Goal: Navigation & Orientation: Find specific page/section

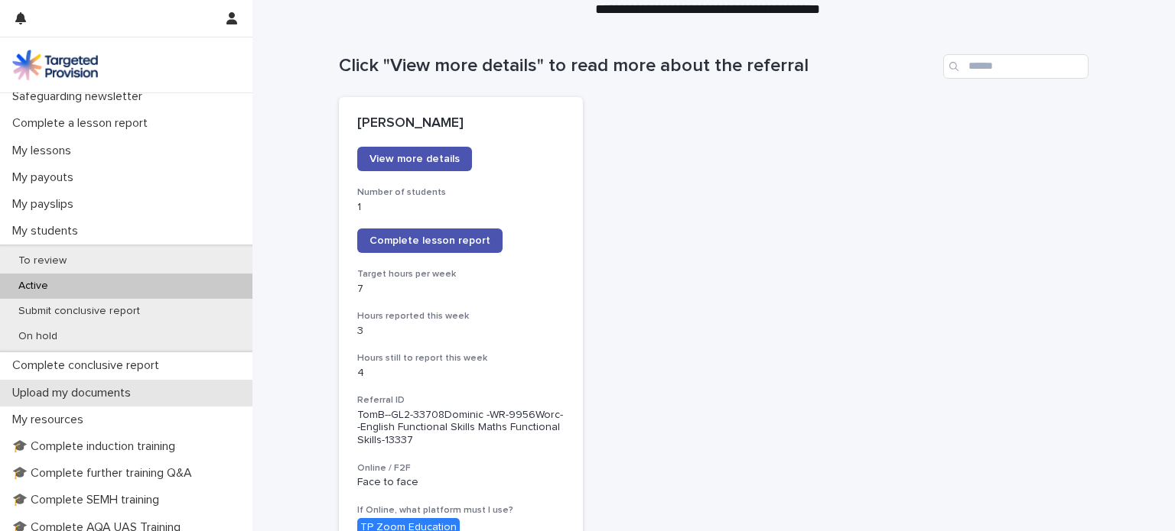
scroll to position [153, 0]
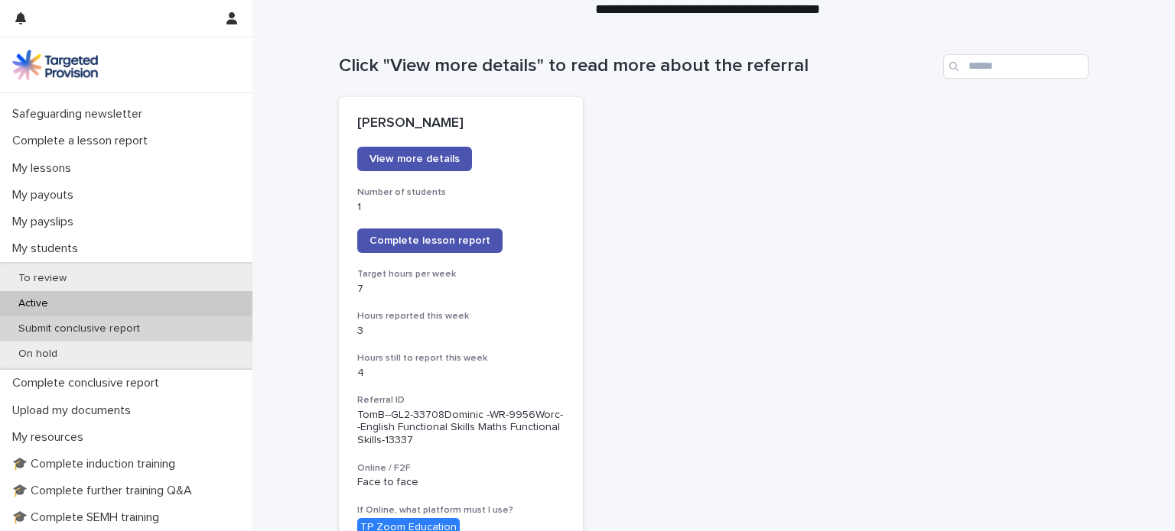
click at [91, 330] on p "Submit conclusive report" at bounding box center [79, 329] width 146 height 13
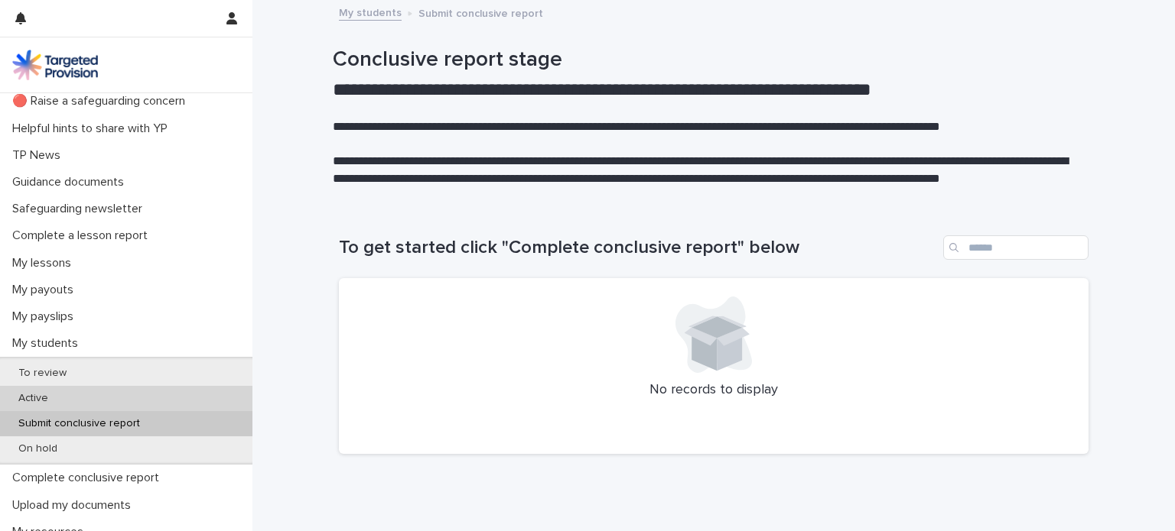
scroll to position [153, 0]
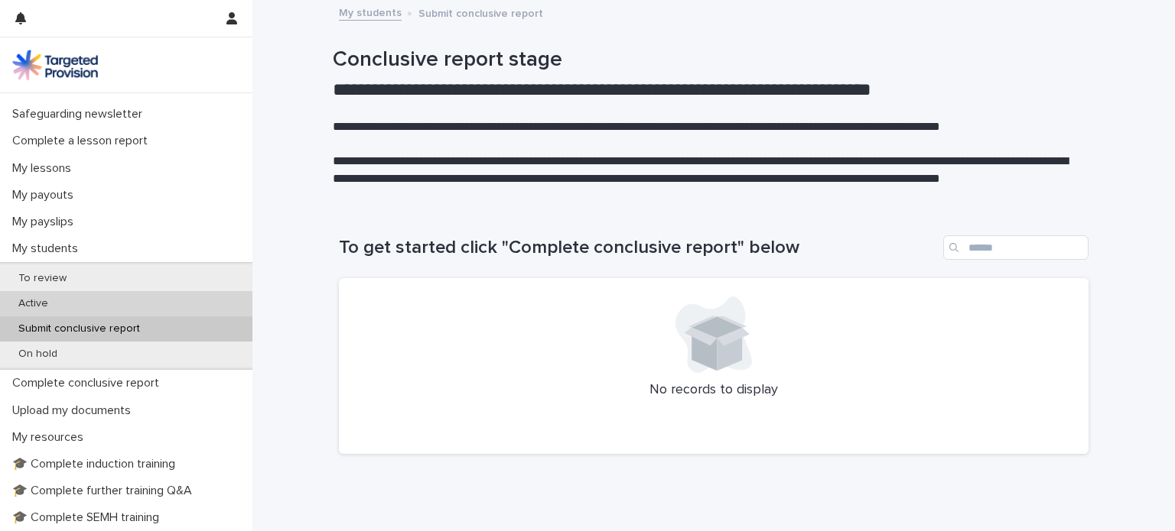
click at [97, 296] on div "Active" at bounding box center [126, 303] width 252 height 25
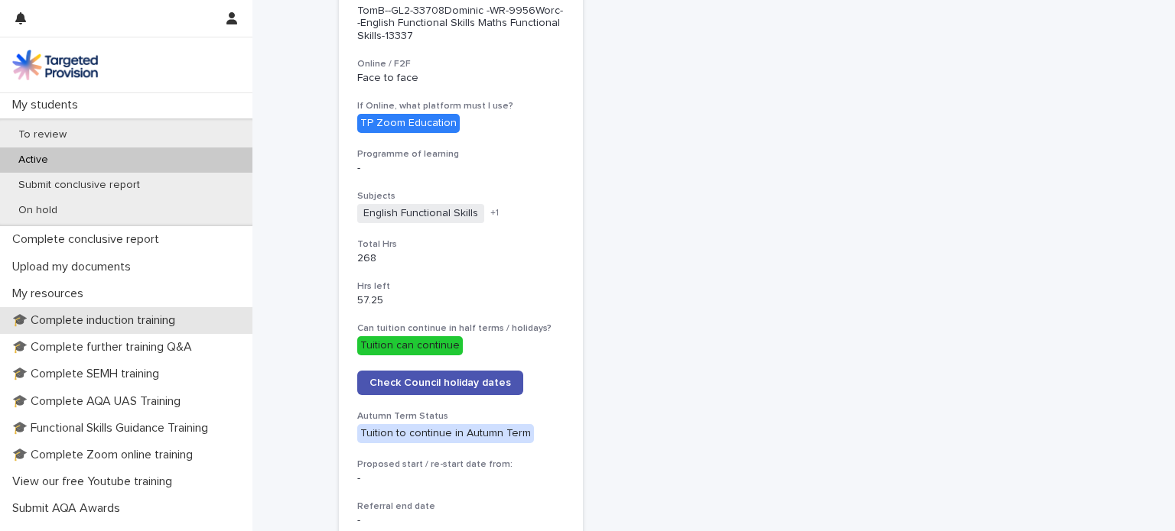
scroll to position [306, 0]
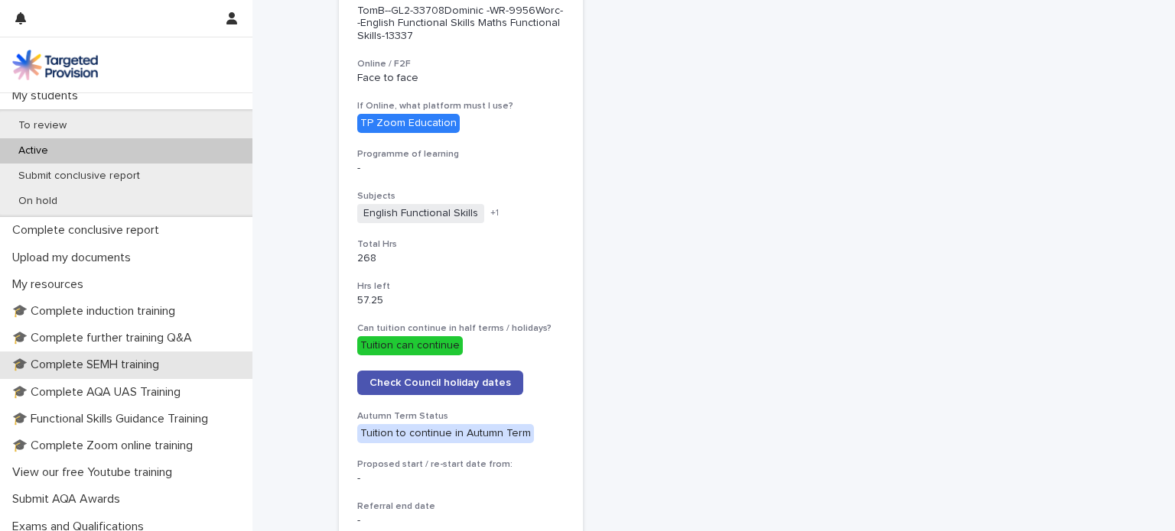
click at [127, 359] on p "🎓 Complete SEMH training" at bounding box center [88, 365] width 165 height 15
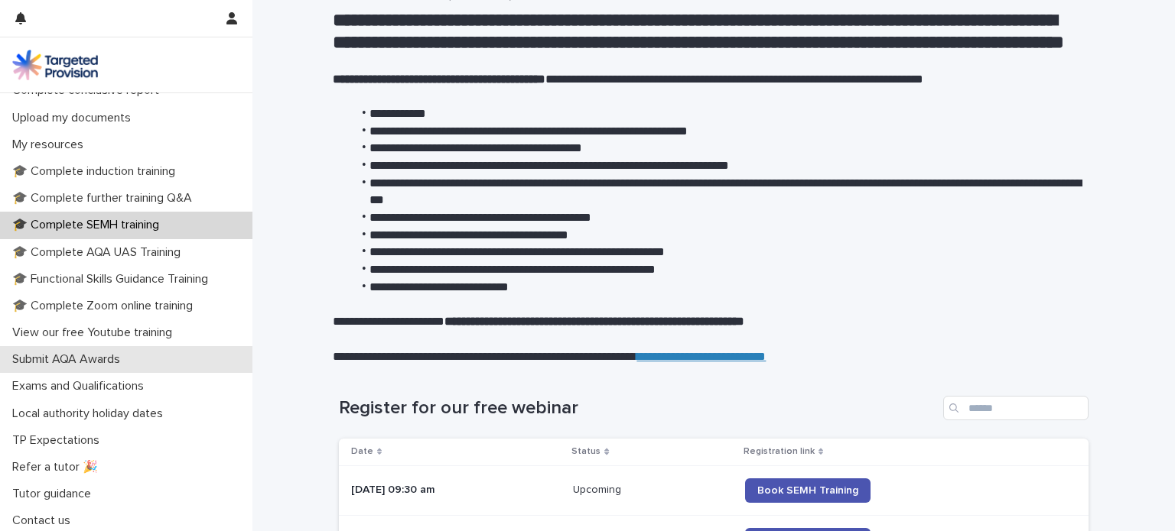
scroll to position [341, 0]
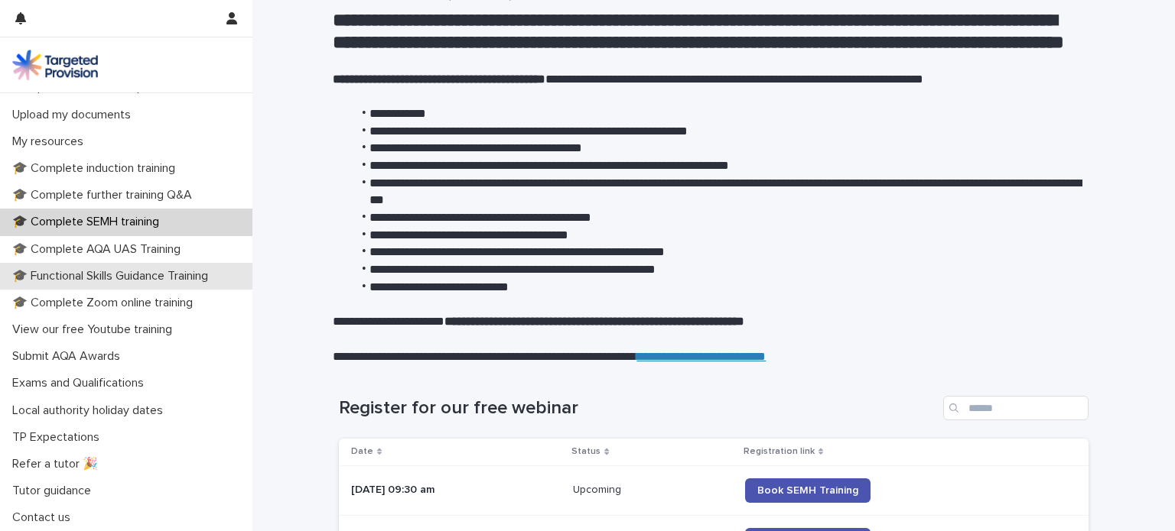
click at [173, 272] on p "🎓 Functional Skills Guidance Training" at bounding box center [113, 276] width 214 height 15
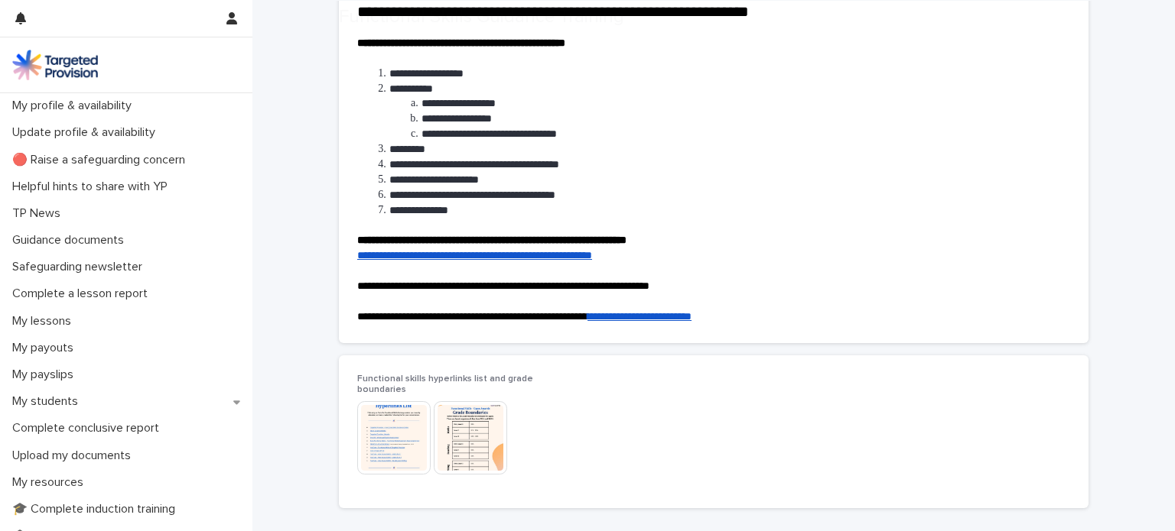
scroll to position [153, 0]
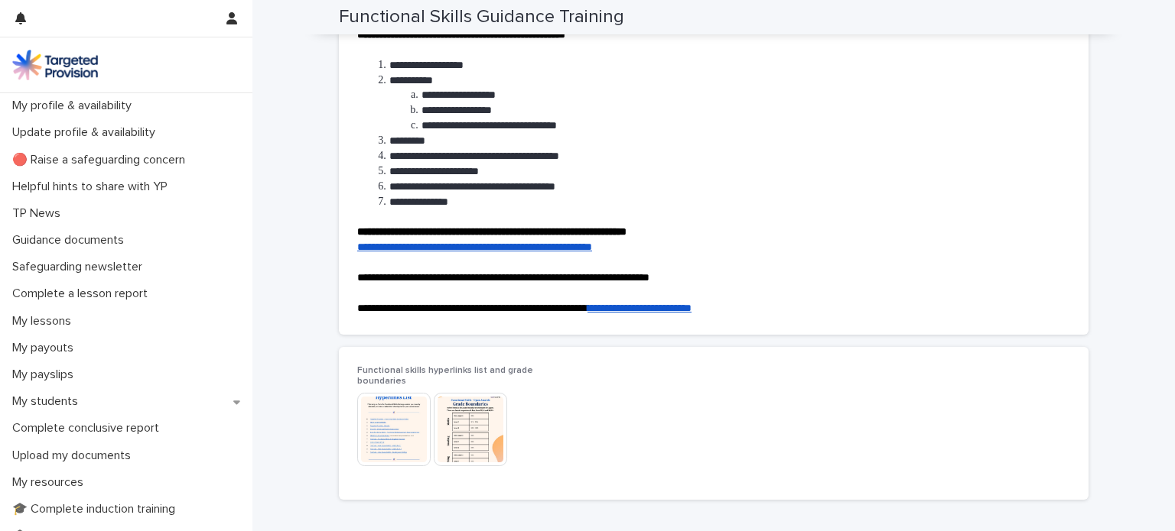
click at [550, 249] on link "**********" at bounding box center [474, 247] width 235 height 11
click at [489, 415] on img at bounding box center [470, 429] width 73 height 73
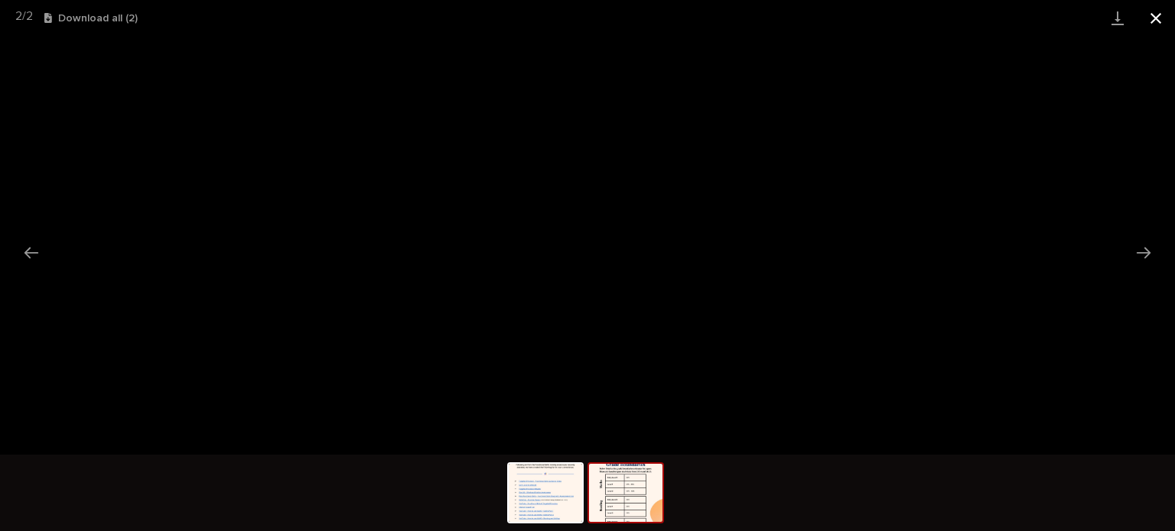
click at [1158, 17] on button "Close gallery" at bounding box center [1155, 18] width 38 height 36
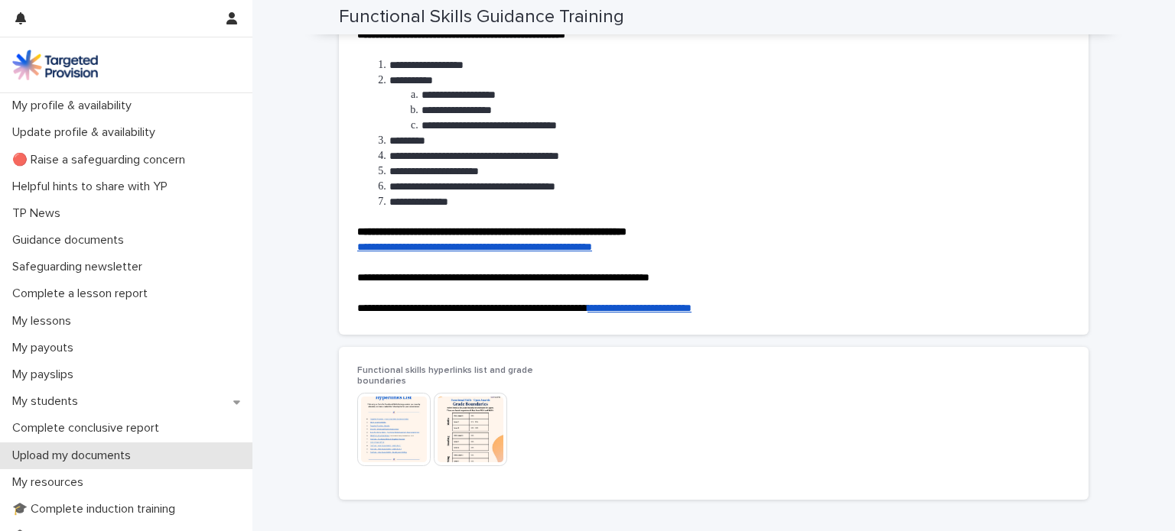
click at [76, 463] on p "Upload my documents" at bounding box center [74, 456] width 137 height 15
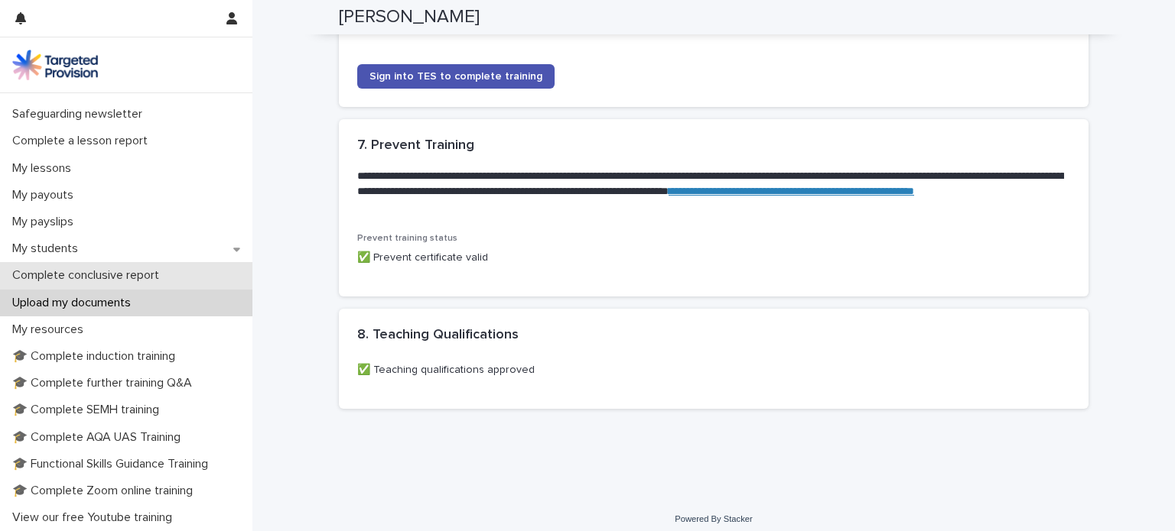
scroll to position [1336, 0]
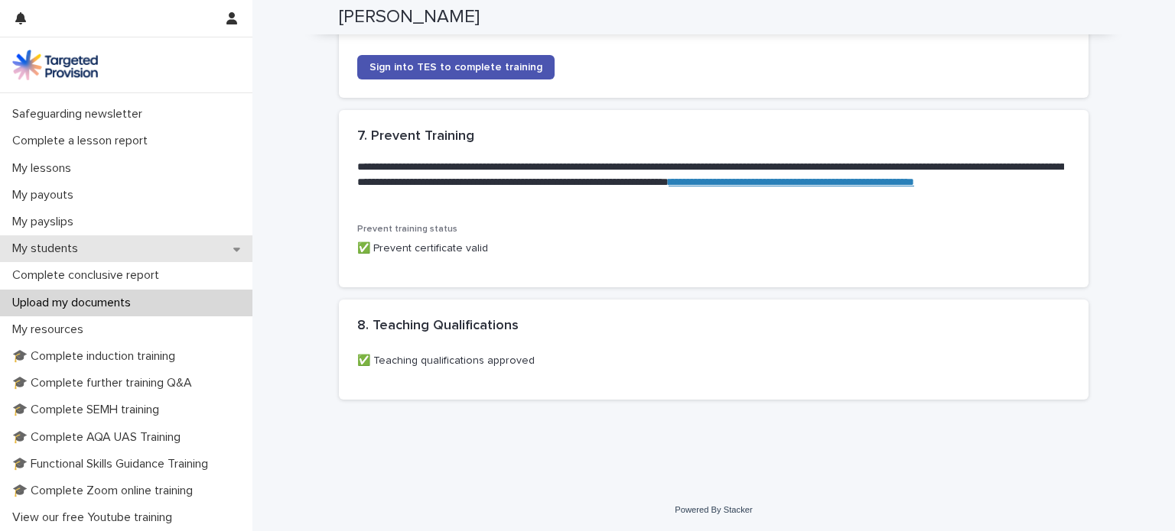
click at [65, 242] on p "My students" at bounding box center [48, 249] width 84 height 15
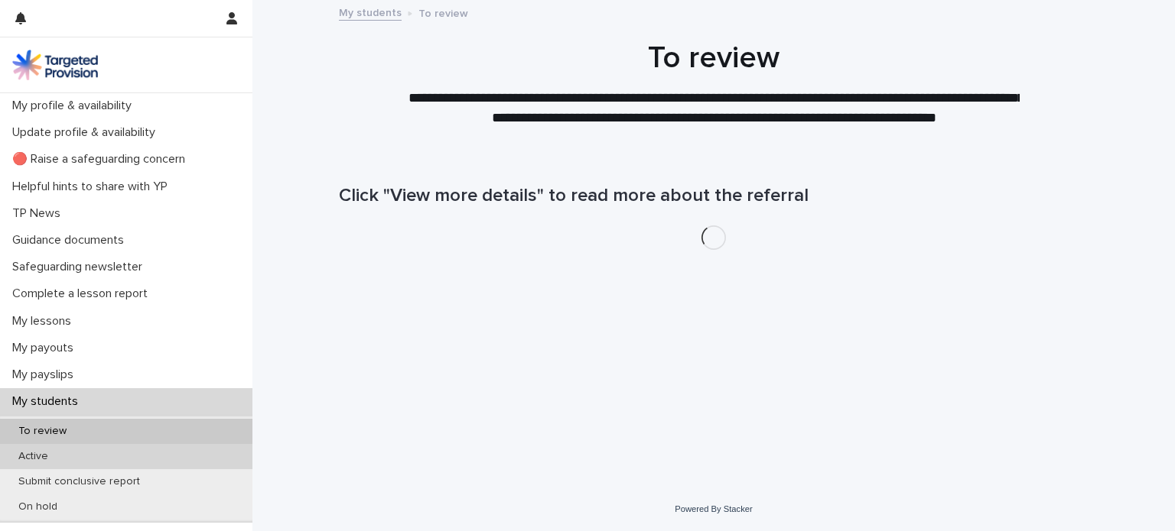
click at [62, 449] on div "Active" at bounding box center [126, 456] width 252 height 25
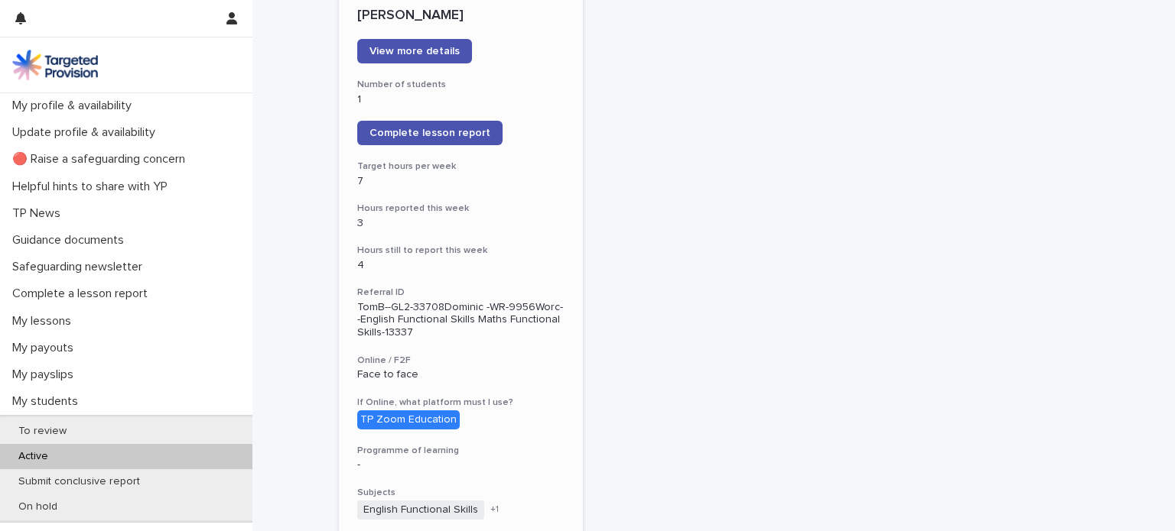
scroll to position [229, 0]
